Goal: Task Accomplishment & Management: Complete application form

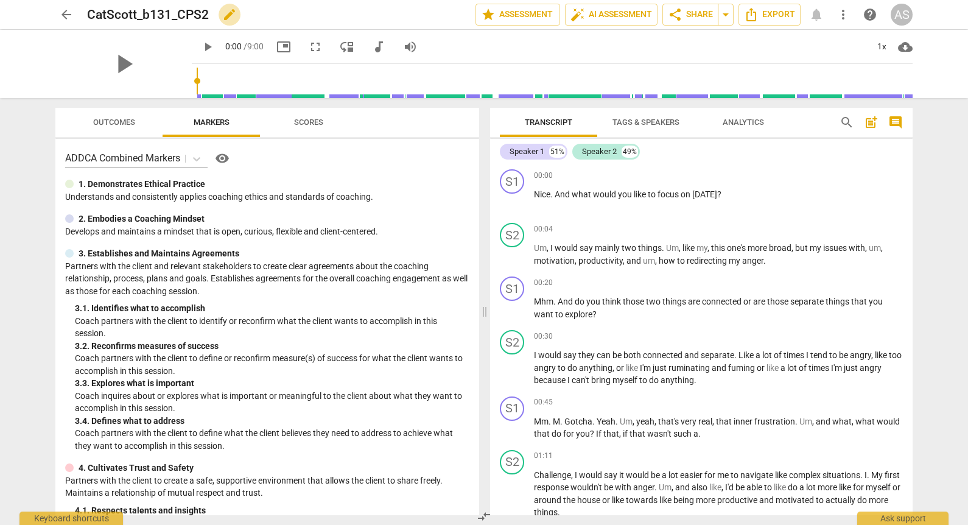
click at [228, 18] on span "edit" at bounding box center [229, 14] width 15 height 15
click at [147, 16] on input "CatScott_b131_CPS2" at bounding box center [254, 14] width 335 height 23
type input "CatScott_B131_CPS2"
click at [428, 10] on span "done" at bounding box center [432, 14] width 15 height 15
click at [259, 18] on span "edit" at bounding box center [254, 14] width 15 height 15
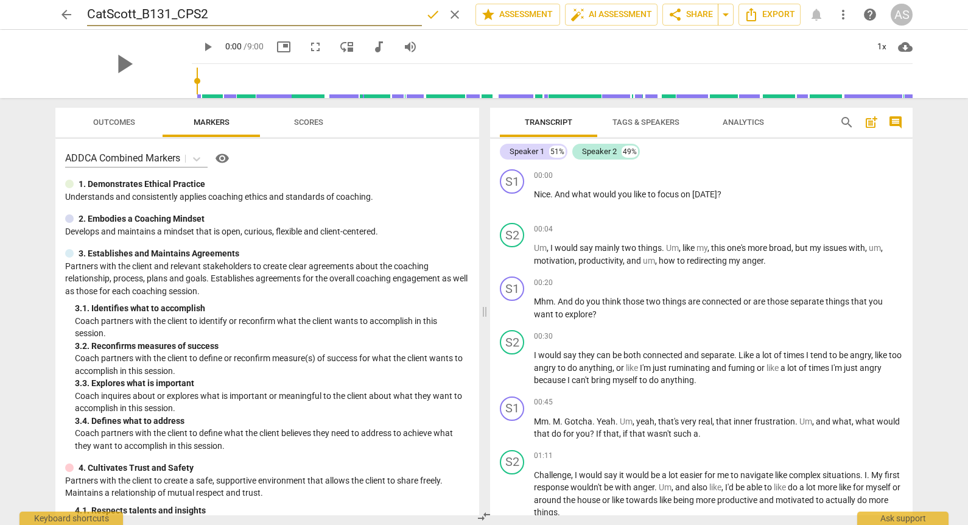
click at [187, 13] on input "CatScott_B131_CPS2" at bounding box center [254, 14] width 335 height 23
type input "CatScott_B131_CSP2"
click at [426, 10] on span "done" at bounding box center [432, 14] width 15 height 15
click at [512, 13] on span "star Assessment" at bounding box center [518, 14] width 74 height 15
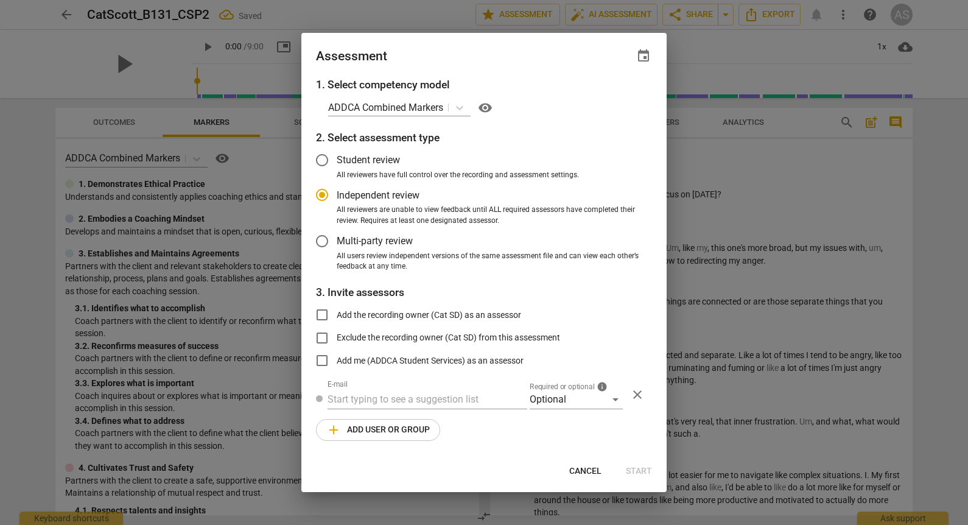
radio input "false"
click at [642, 57] on span "event" at bounding box center [643, 56] width 15 height 15
click at [608, 102] on input "date" at bounding box center [570, 98] width 85 height 18
type input "[DATE]"
click at [510, 61] on div at bounding box center [484, 262] width 968 height 525
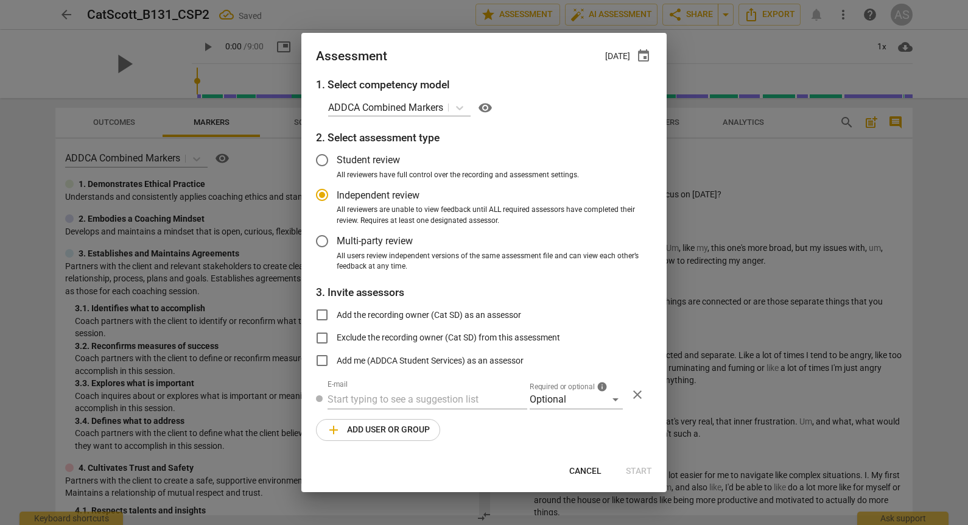
click at [575, 414] on div "1. Select competency model ADDCA Combined Markers visibility 2. Select assessme…" at bounding box center [483, 266] width 365 height 379
click at [579, 402] on div "Optional" at bounding box center [576, 399] width 93 height 19
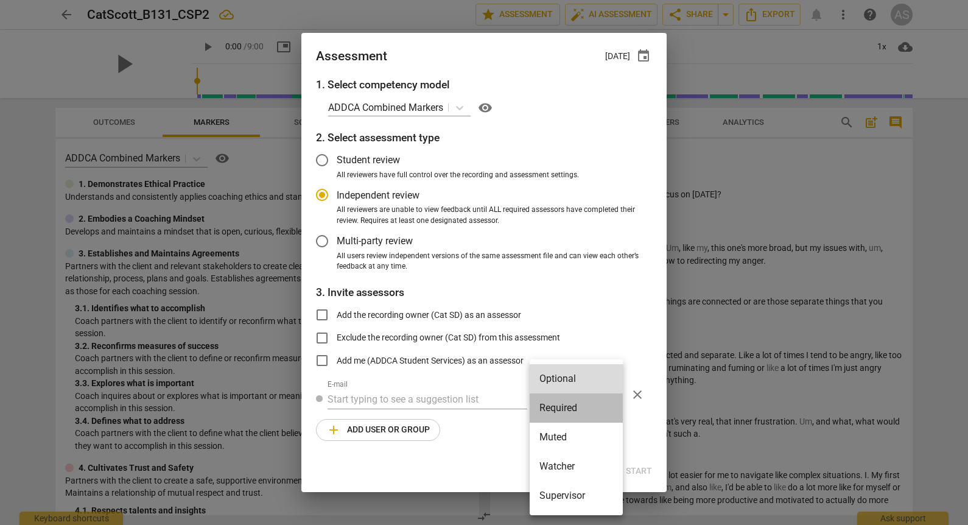
click at [574, 407] on li "Required" at bounding box center [576, 407] width 93 height 29
radio input "false"
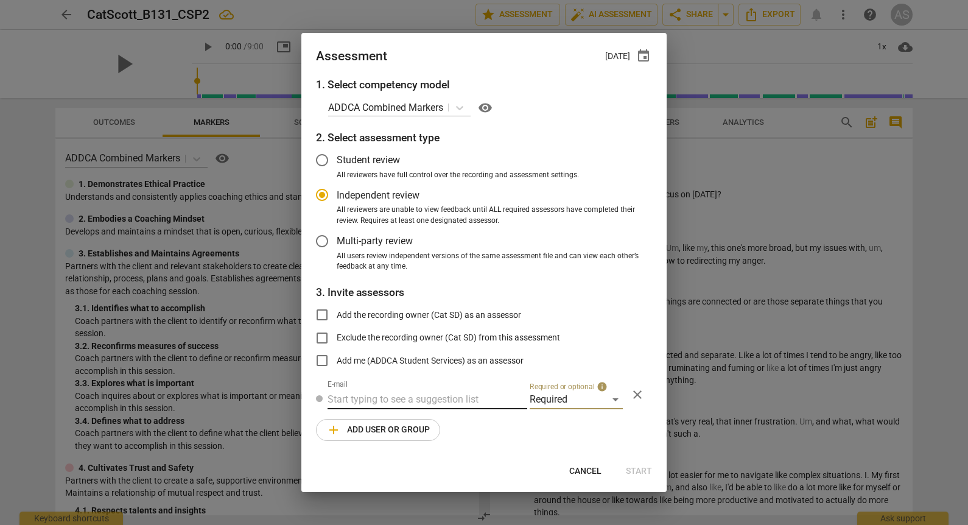
click at [455, 395] on input "text" at bounding box center [427, 399] width 200 height 19
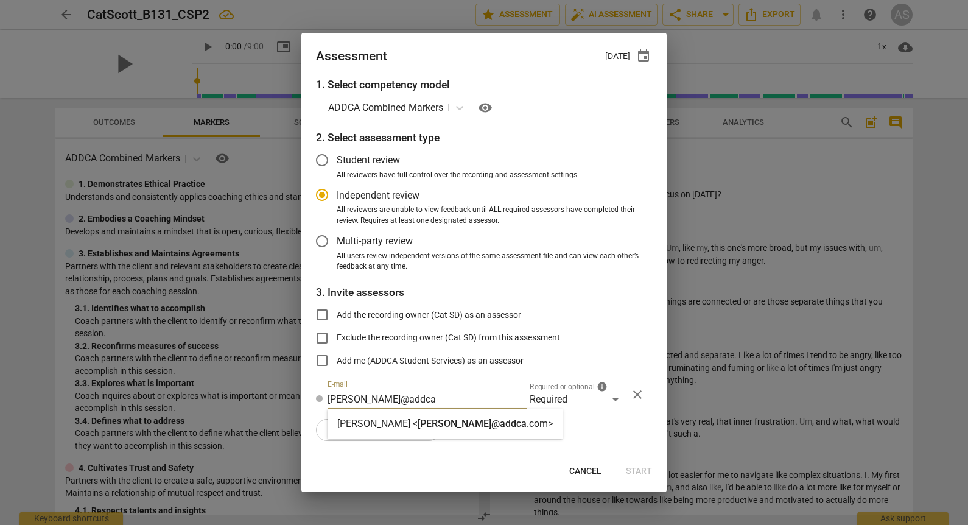
type input "[PERSON_NAME]@addca"
click at [448, 427] on span "[PERSON_NAME]@addca" at bounding box center [472, 424] width 109 height 12
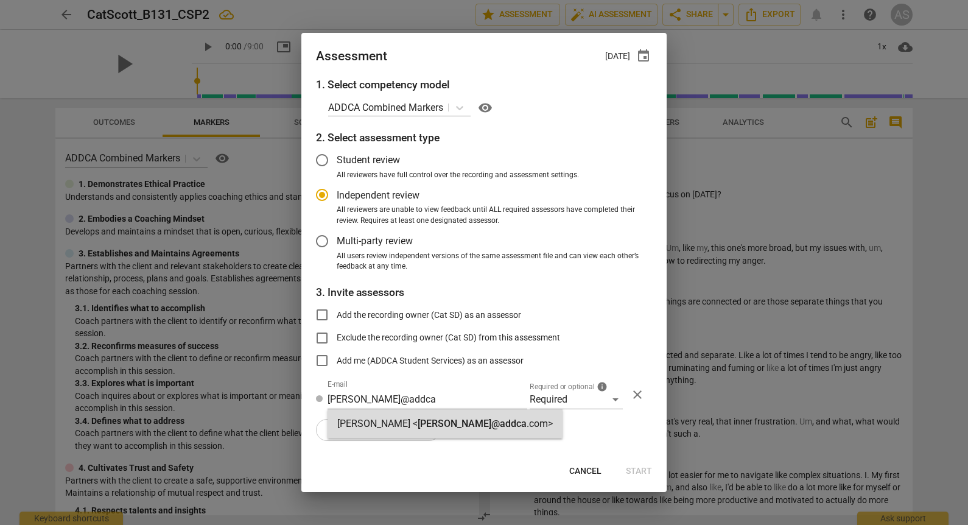
radio input "false"
type input "[PERSON_NAME] <[PERSON_NAME][EMAIL_ADDRESS][DOMAIN_NAME]>"
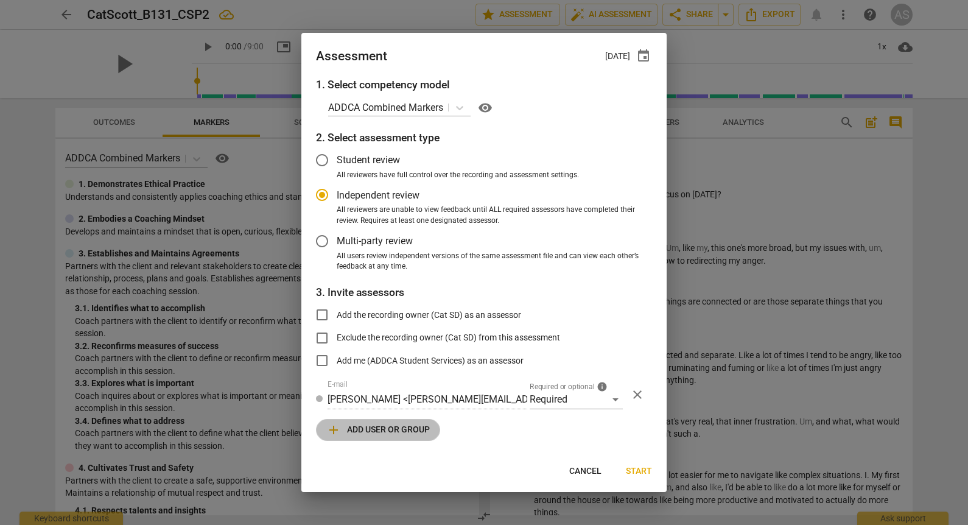
click at [377, 434] on span "add Add user or group" at bounding box center [377, 429] width 103 height 15
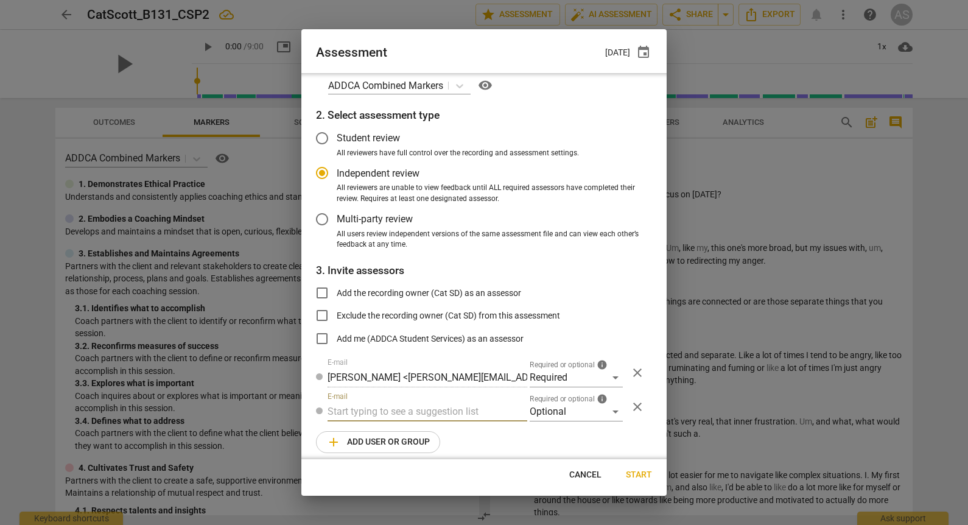
scroll to position [27, 0]
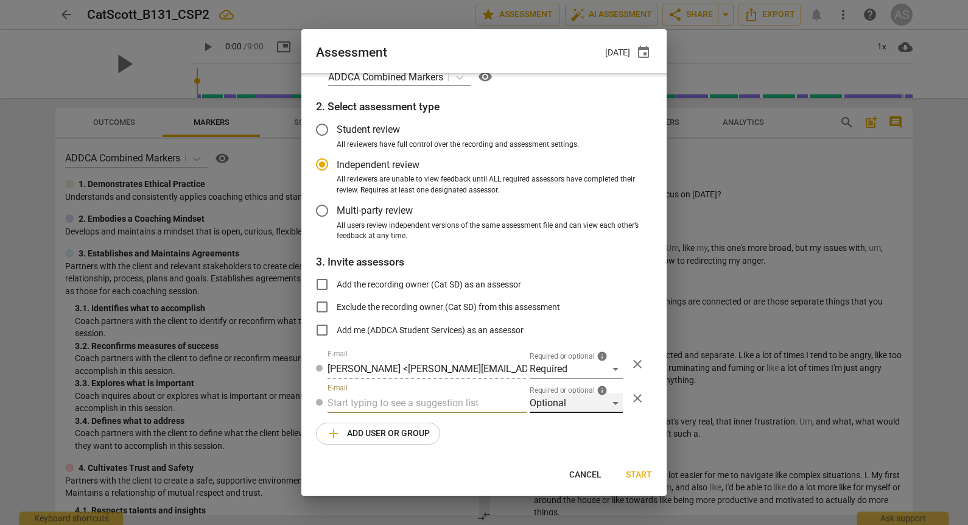
click at [561, 408] on div "Optional" at bounding box center [576, 402] width 93 height 19
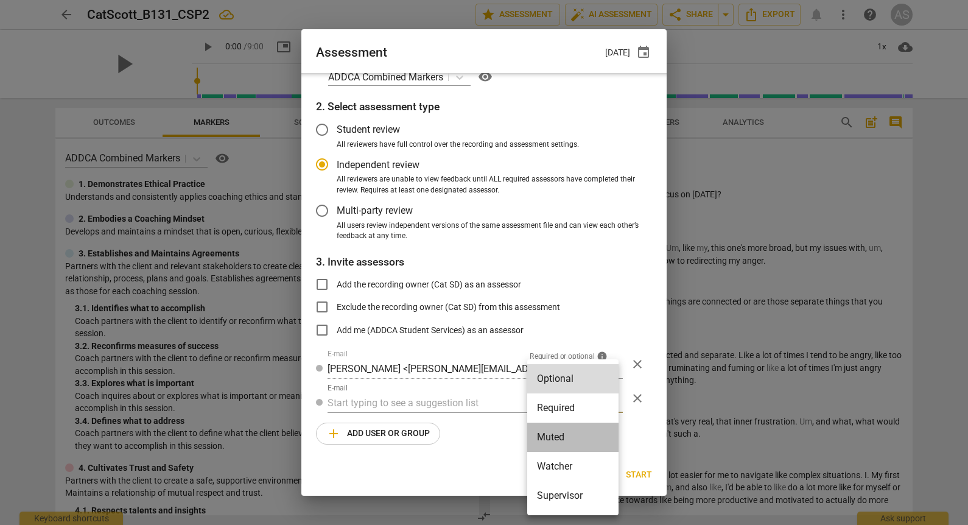
click at [570, 432] on li "Muted" at bounding box center [572, 436] width 91 height 29
radio input "false"
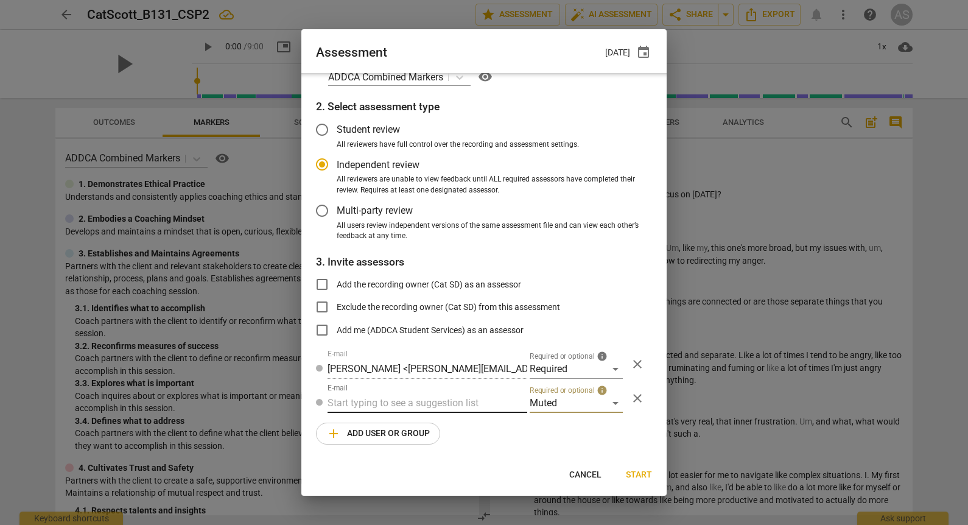
click at [429, 400] on input "text" at bounding box center [427, 402] width 200 height 19
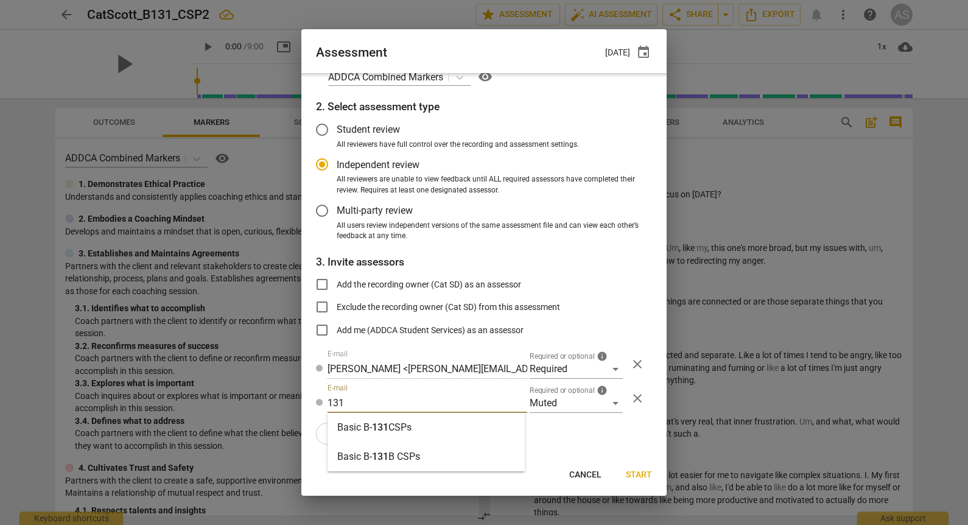
type input "131"
click at [422, 427] on div "Basic B- 131 CSPs" at bounding box center [425, 427] width 197 height 29
radio input "false"
type input "Basic B-131 CSPs"
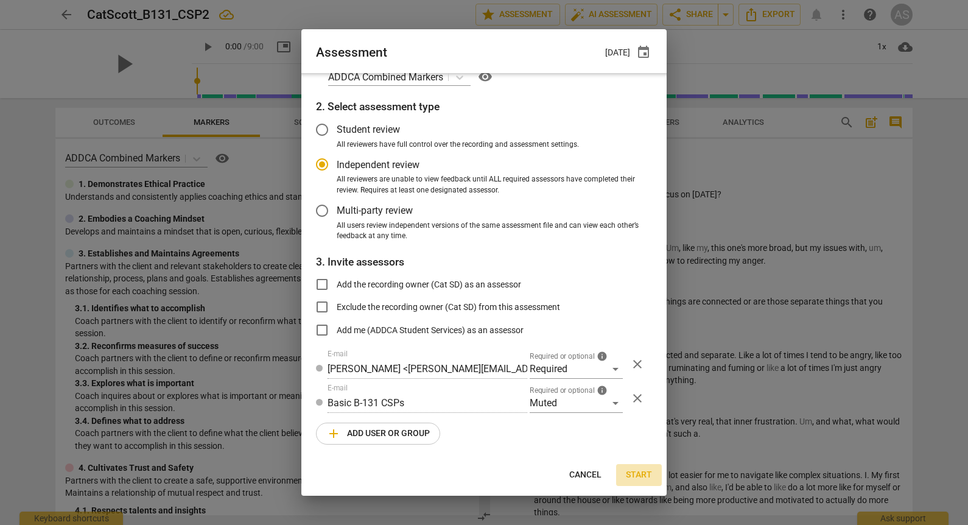
click at [645, 473] on span "Start" at bounding box center [639, 475] width 26 height 12
radio input "false"
type input "[PERSON_NAME] <[EMAIL_ADDRESS][DOMAIN_NAME]>"
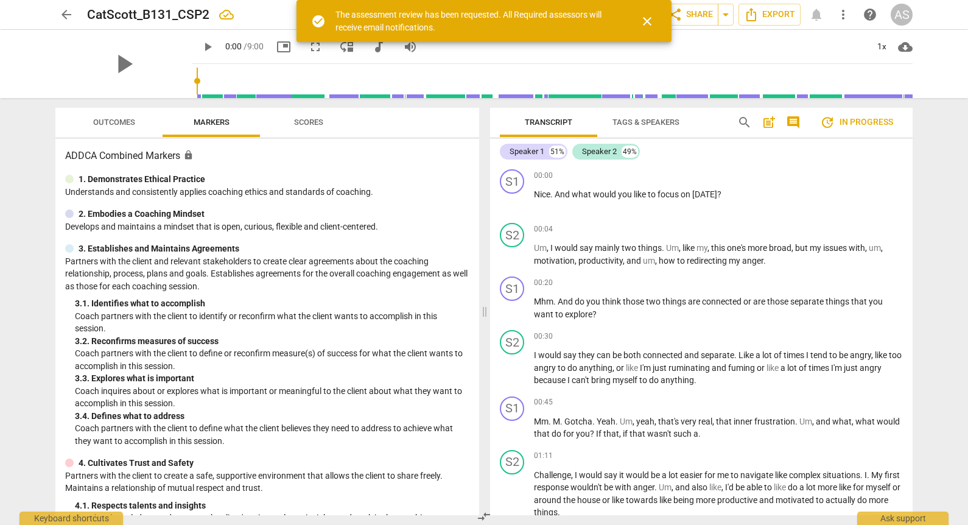
click at [65, 10] on span "arrow_back" at bounding box center [66, 14] width 15 height 15
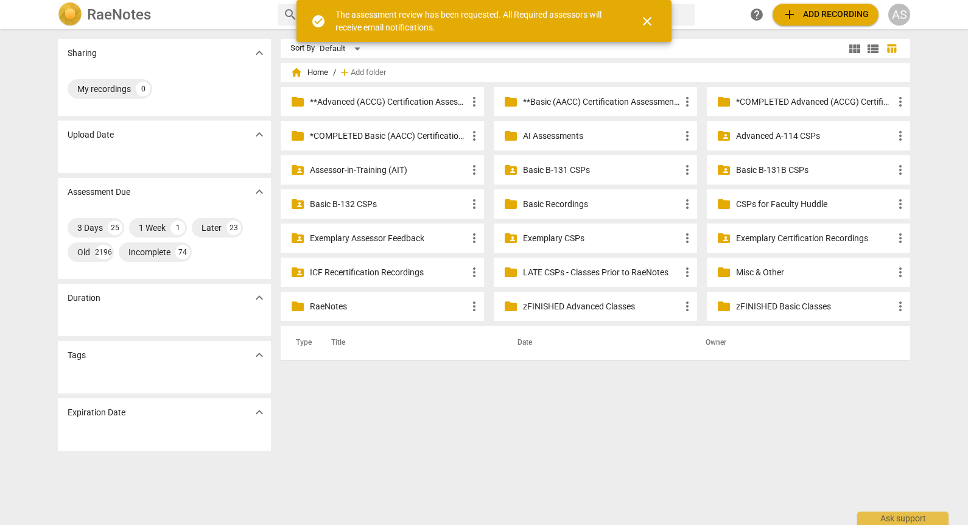
click at [592, 166] on p "Basic B-131 CSPs" at bounding box center [601, 170] width 157 height 13
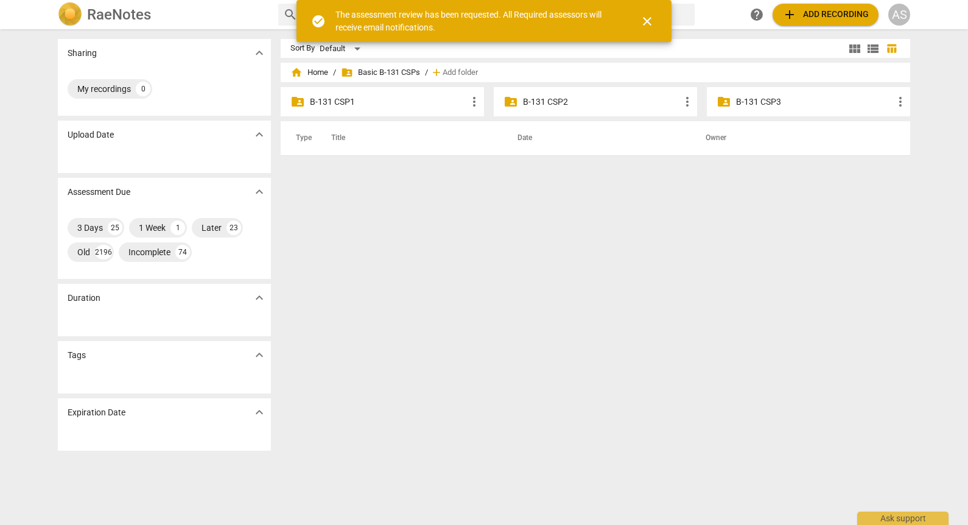
click at [557, 97] on p "B-131 CSP2" at bounding box center [601, 102] width 157 height 13
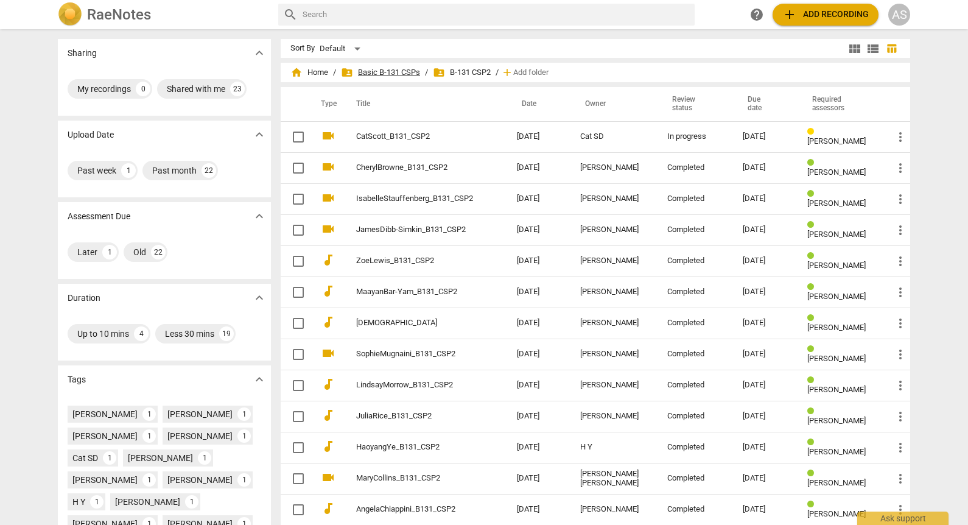
click at [400, 71] on span "folder_shared Basic B-131 CSPs" at bounding box center [380, 72] width 79 height 12
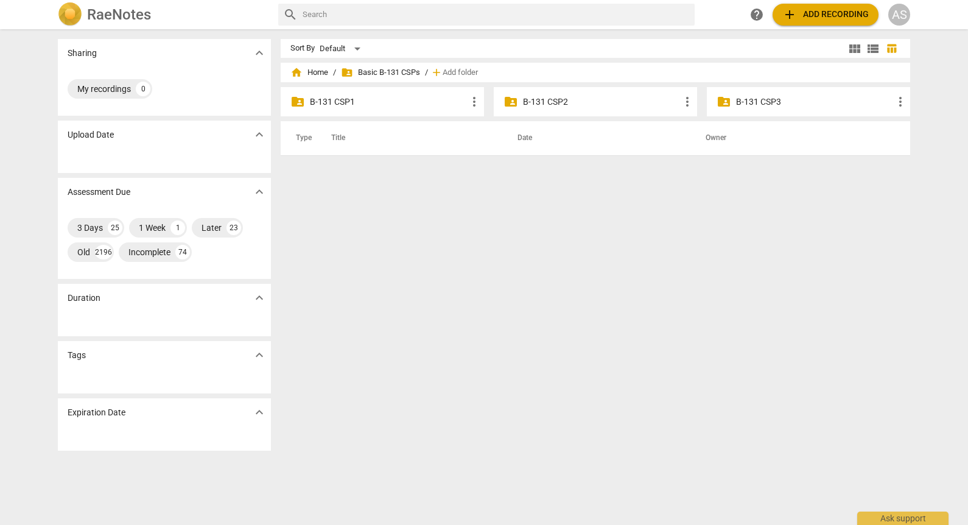
click at [797, 108] on p "B-131 CSP3" at bounding box center [814, 102] width 157 height 13
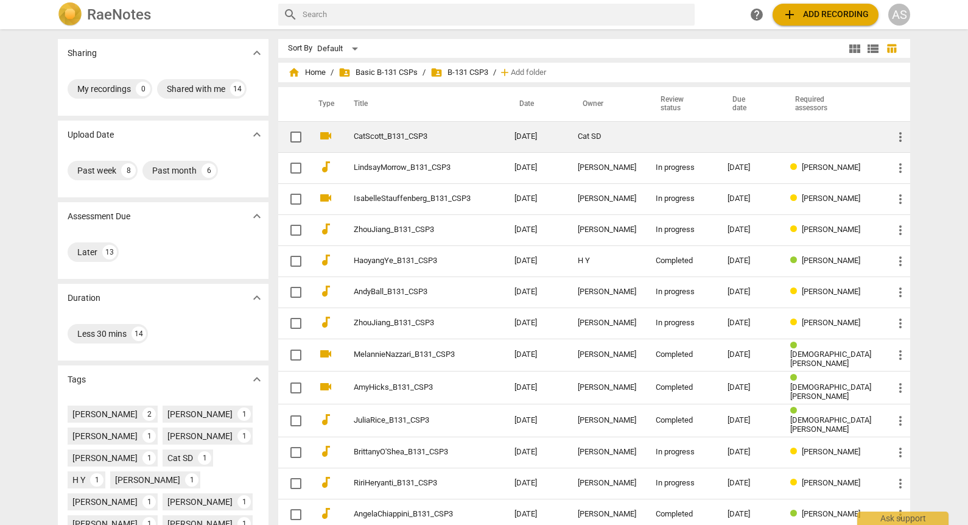
click at [539, 141] on td "[DATE]" at bounding box center [536, 136] width 63 height 31
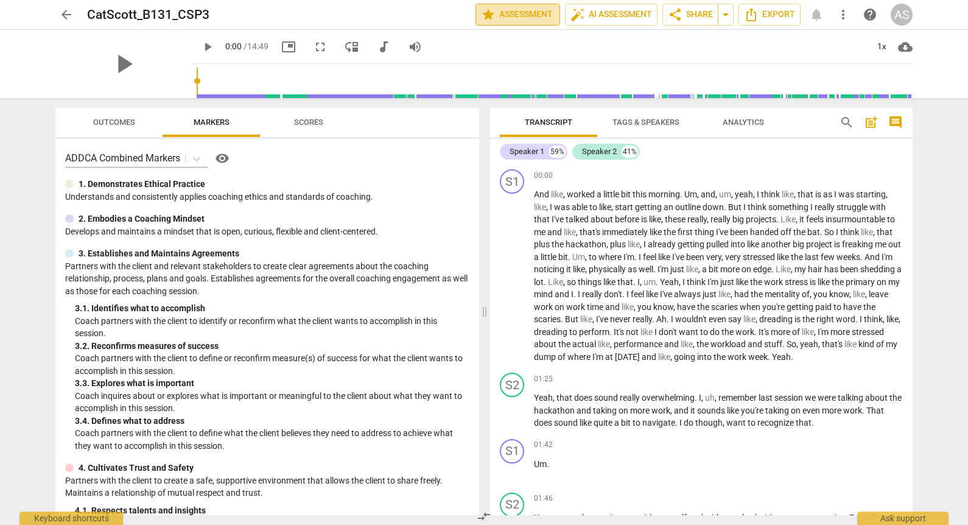
click at [525, 13] on span "star Assessment" at bounding box center [518, 14] width 74 height 15
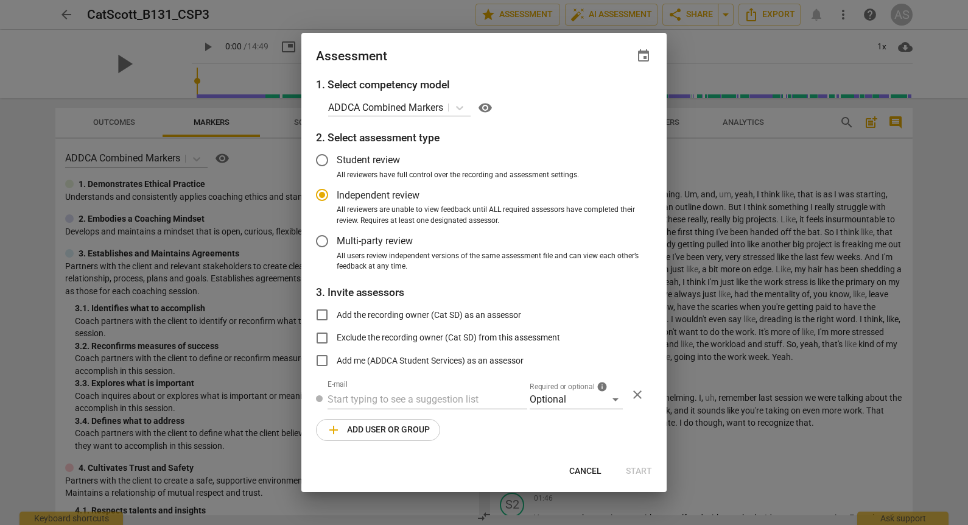
radio input "false"
click at [637, 54] on span "event" at bounding box center [643, 56] width 15 height 15
click at [609, 97] on input "date" at bounding box center [570, 98] width 85 height 18
type input "[DATE]"
click at [491, 79] on div at bounding box center [484, 262] width 968 height 525
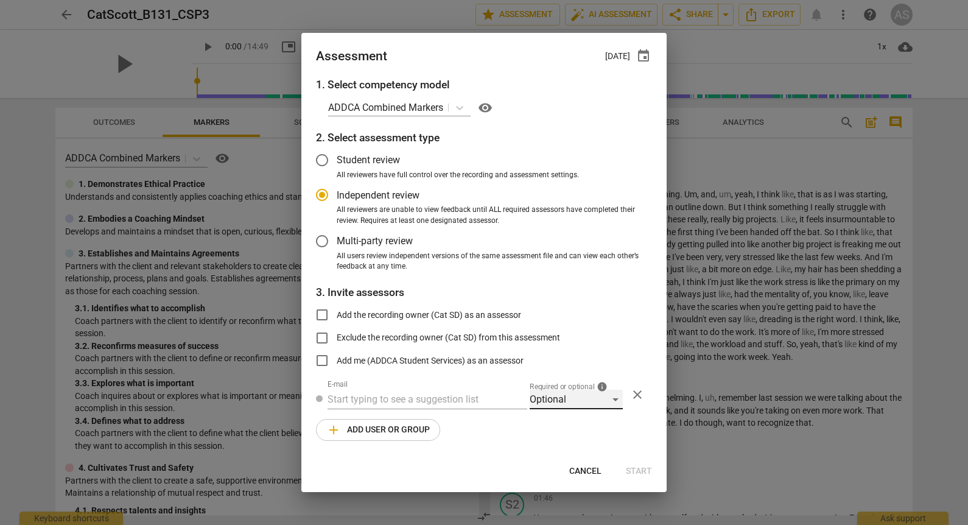
click at [565, 395] on div "Optional" at bounding box center [576, 399] width 93 height 19
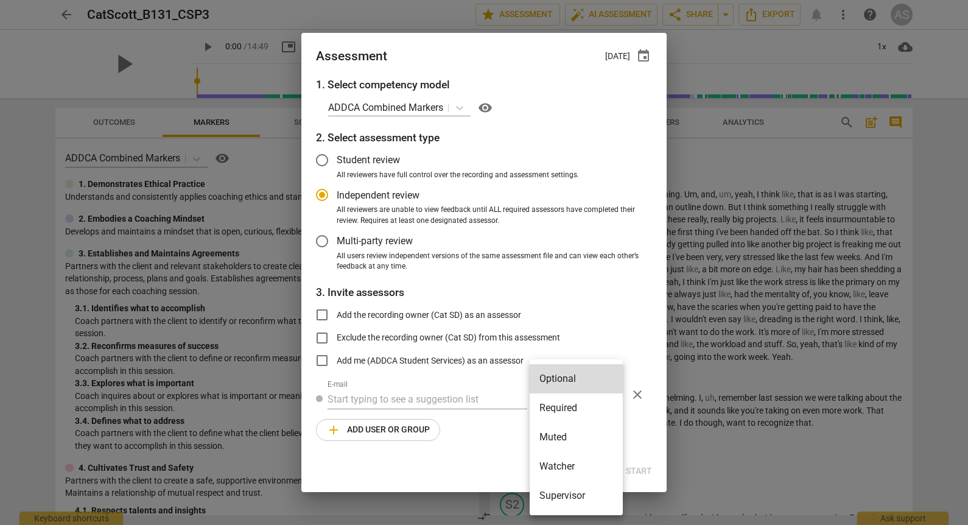
click at [566, 404] on li "Required" at bounding box center [576, 407] width 93 height 29
radio input "false"
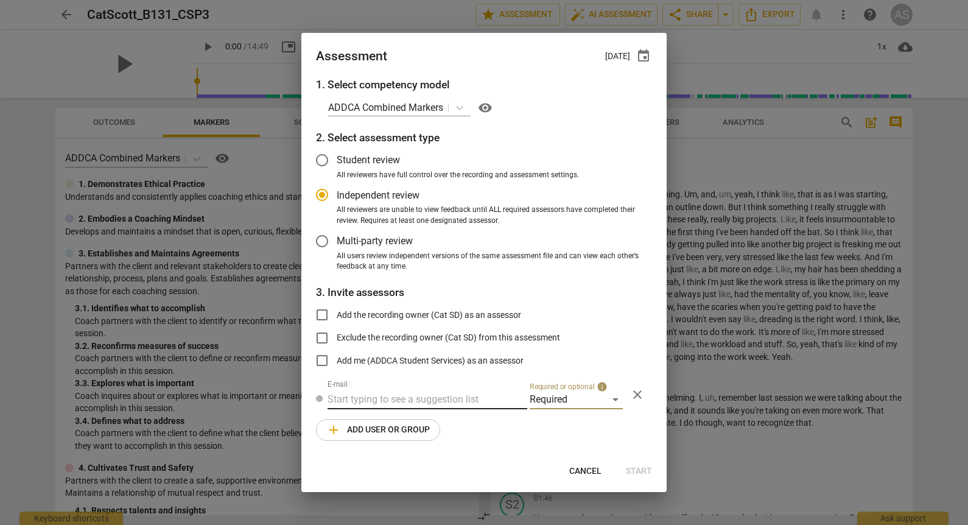
click at [437, 393] on input "text" at bounding box center [427, 399] width 200 height 19
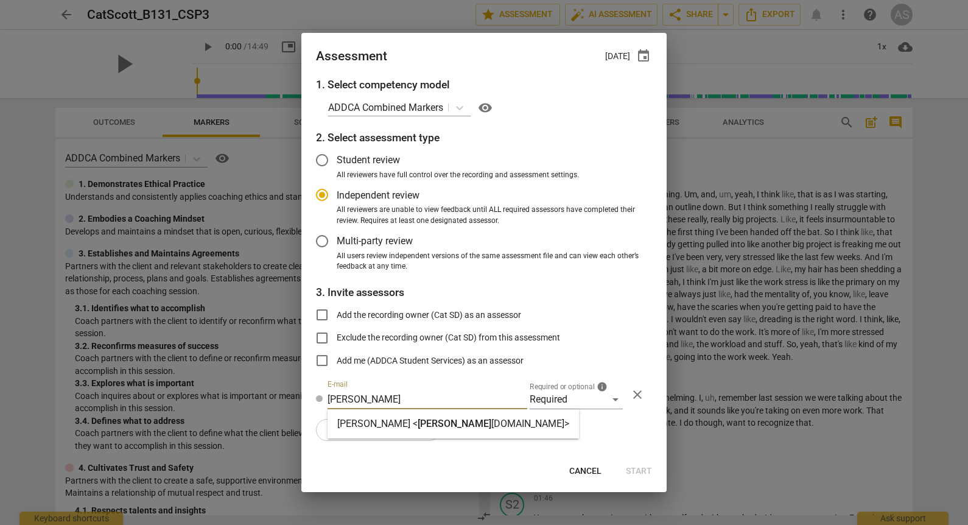
type input "[PERSON_NAME]"
drag, startPoint x: 420, startPoint y: 421, endPoint x: 420, endPoint y: 427, distance: 6.7
click at [421, 422] on span "[PERSON_NAME]" at bounding box center [455, 424] width 74 height 12
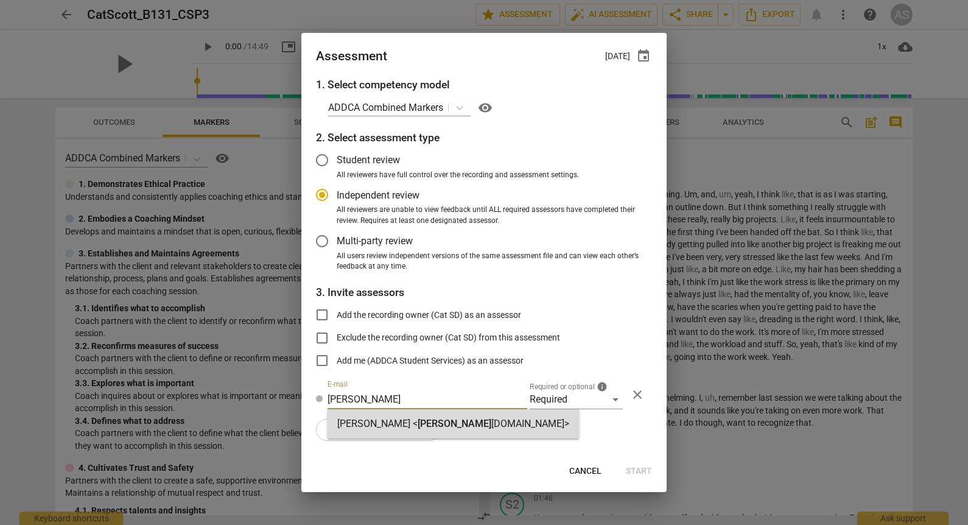
radio input "false"
type input "[PERSON_NAME] <[PERSON_NAME][EMAIL_ADDRESS][DOMAIN_NAME]>"
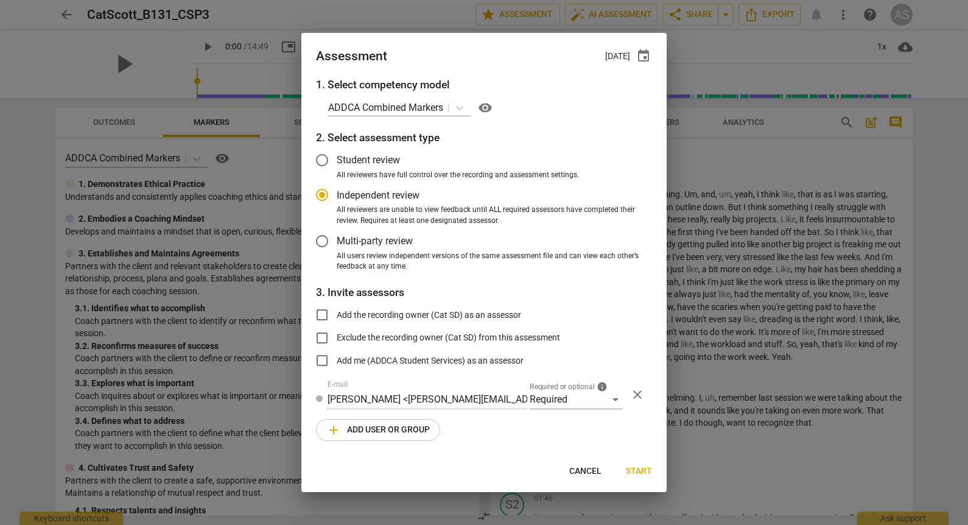
click at [387, 437] on button "add Add user or group" at bounding box center [378, 430] width 124 height 22
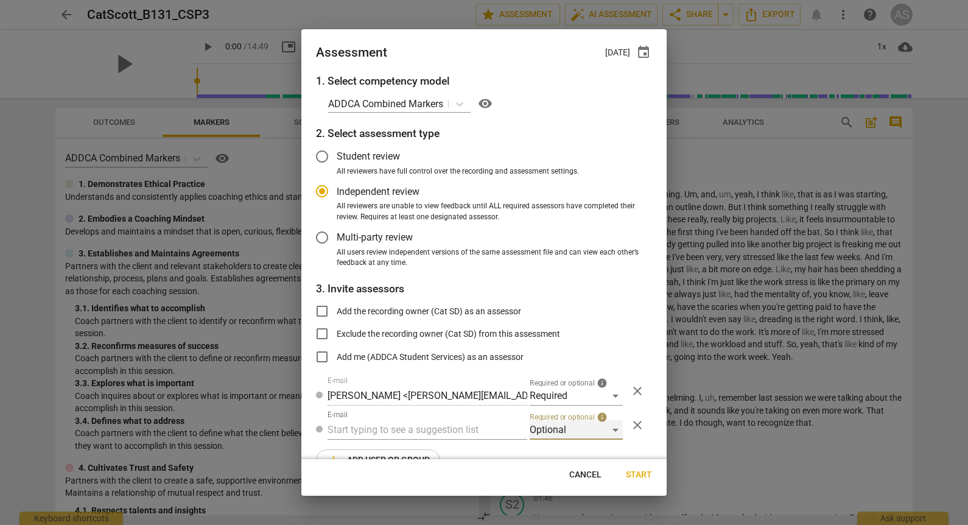
click at [577, 434] on div "Optional" at bounding box center [576, 429] width 93 height 19
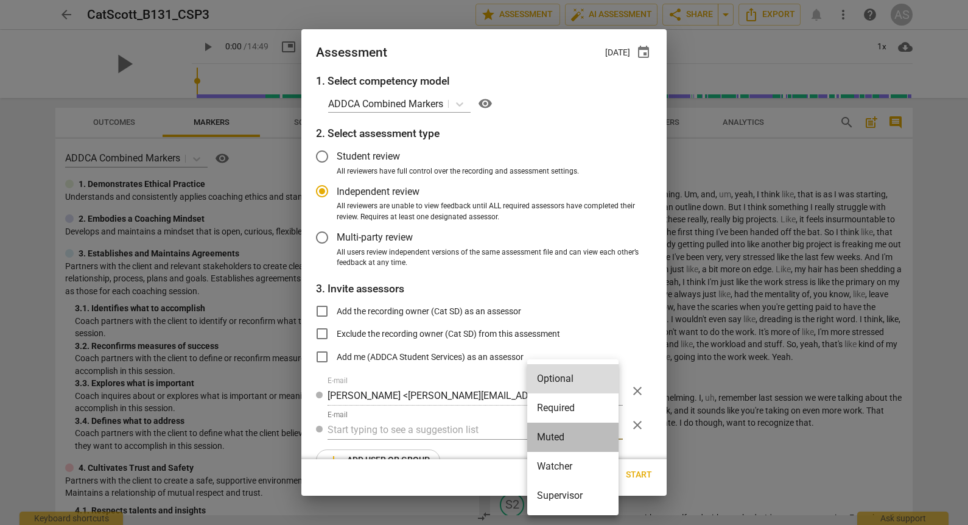
click at [571, 435] on li "Muted" at bounding box center [572, 436] width 91 height 29
radio input "false"
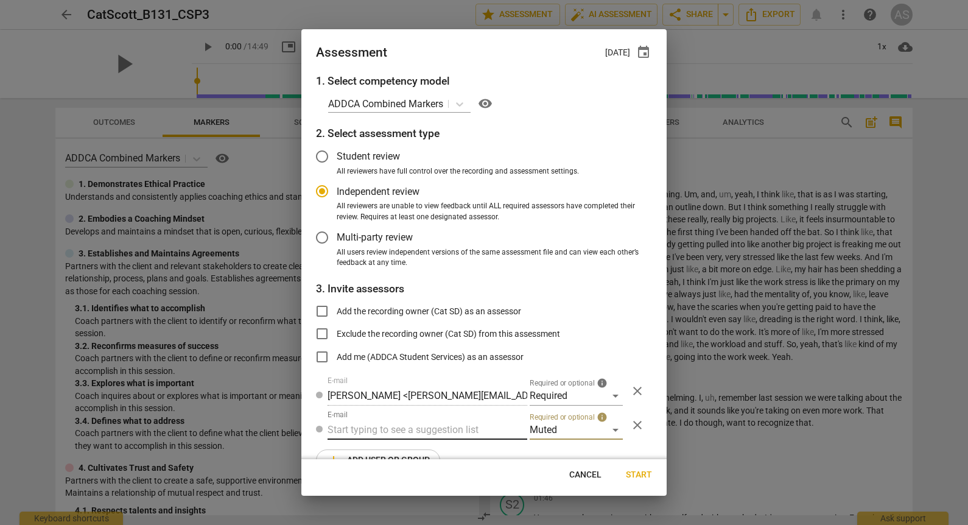
click at [418, 428] on input "text" at bounding box center [427, 429] width 200 height 19
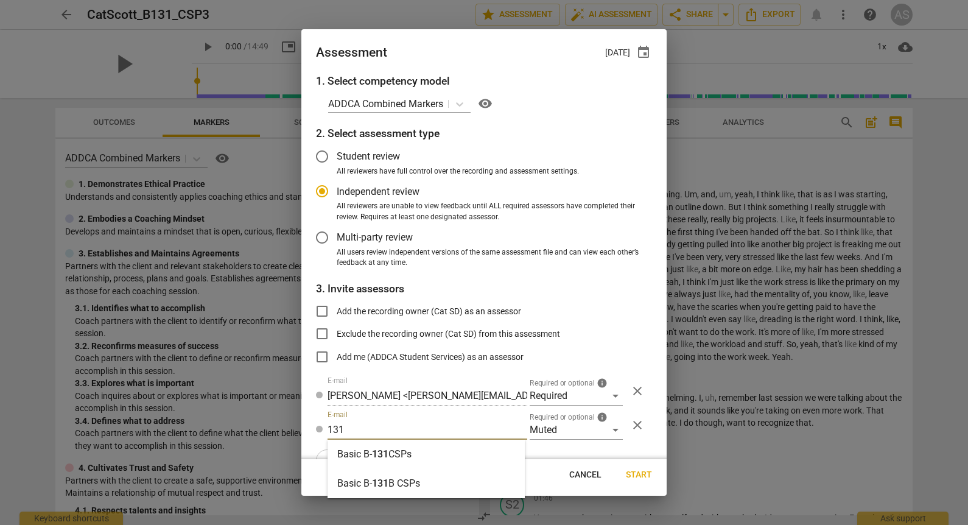
type input "131"
click at [415, 453] on div "Basic B- 131 CSPs" at bounding box center [425, 453] width 197 height 29
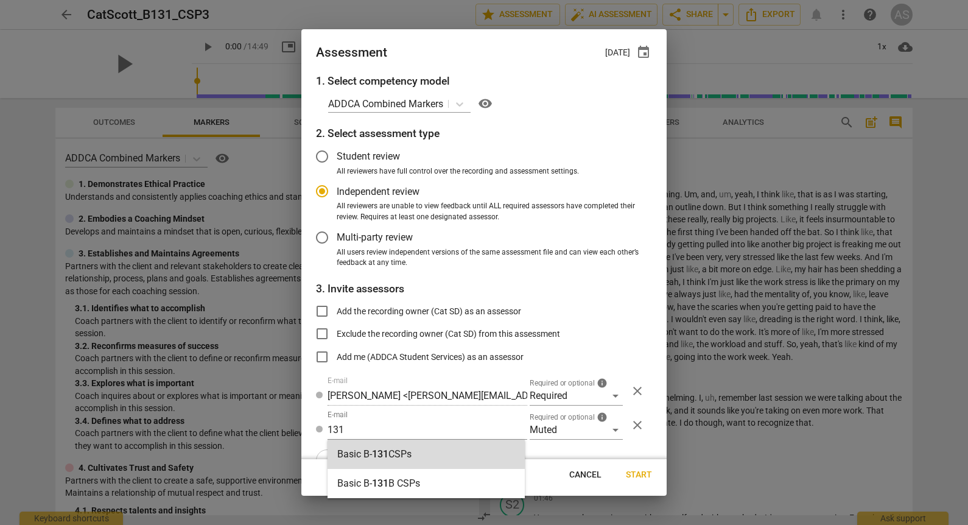
radio input "false"
type input "Basic B-131 CSPs"
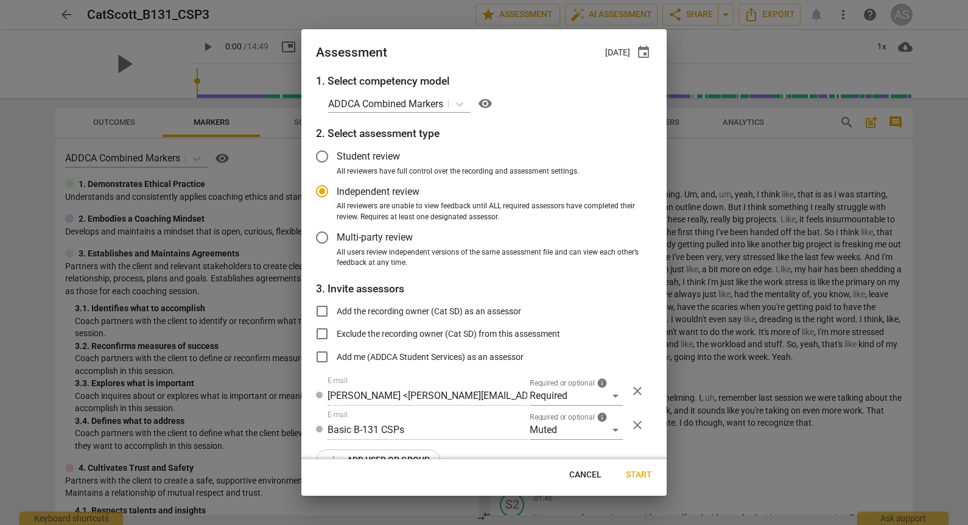
click at [637, 471] on span "Start" at bounding box center [639, 475] width 26 height 12
radio input "false"
type input "[PERSON_NAME] <[EMAIL_ADDRESS][DOMAIN_NAME]>"
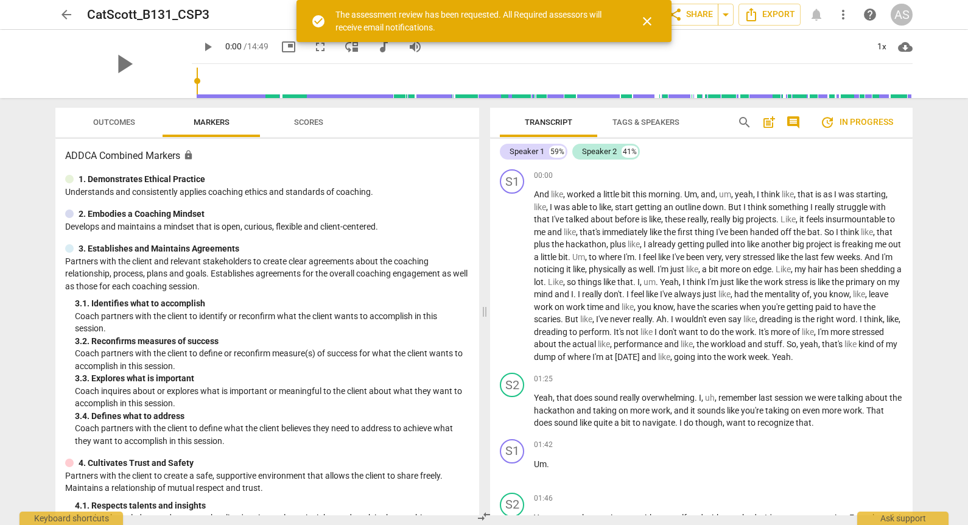
click at [66, 13] on span "arrow_back" at bounding box center [66, 14] width 15 height 15
